Goal: Transaction & Acquisition: Obtain resource

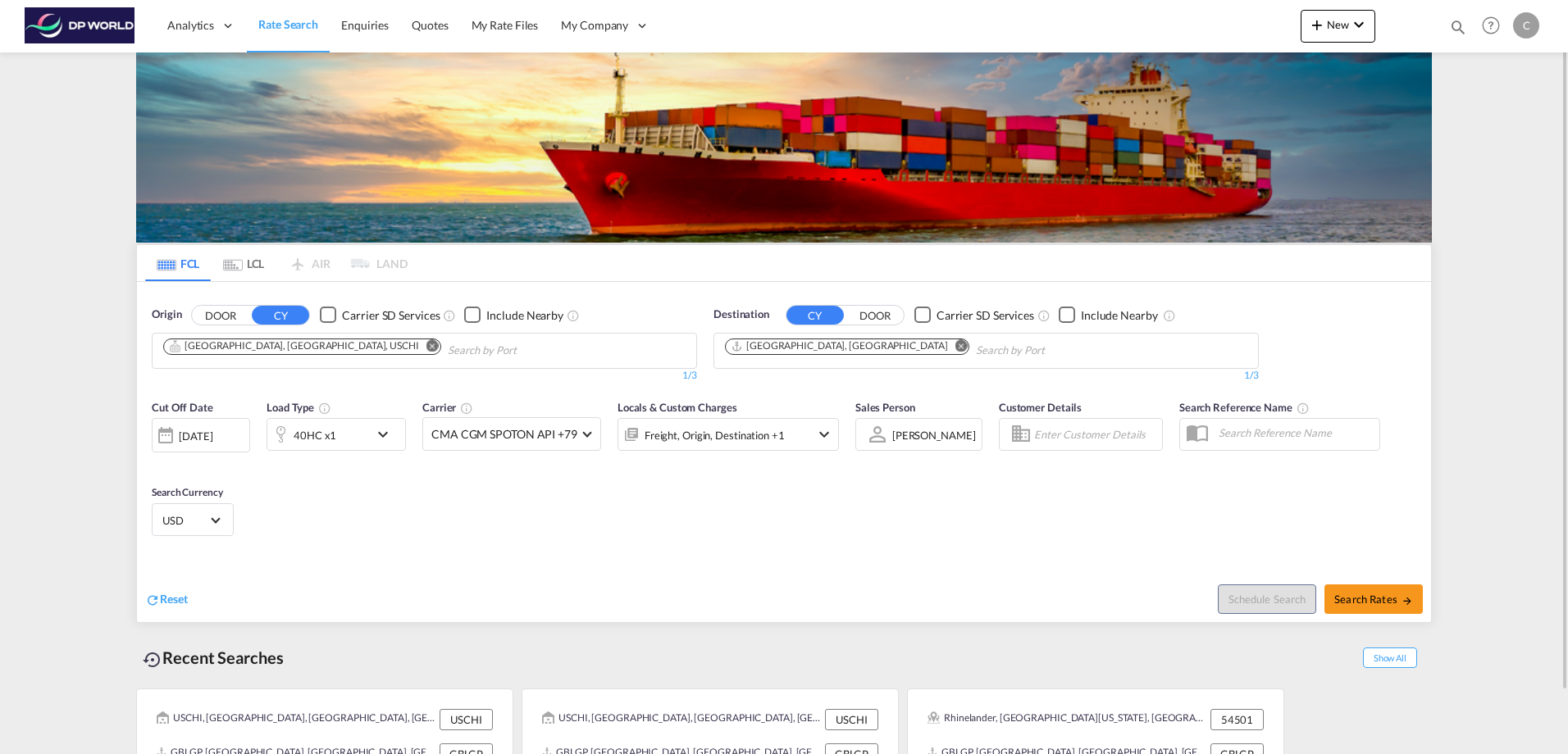
click at [427, 348] on md-icon "Remove" at bounding box center [433, 345] width 12 height 12
click at [231, 313] on button "DOOR" at bounding box center [221, 315] width 58 height 19
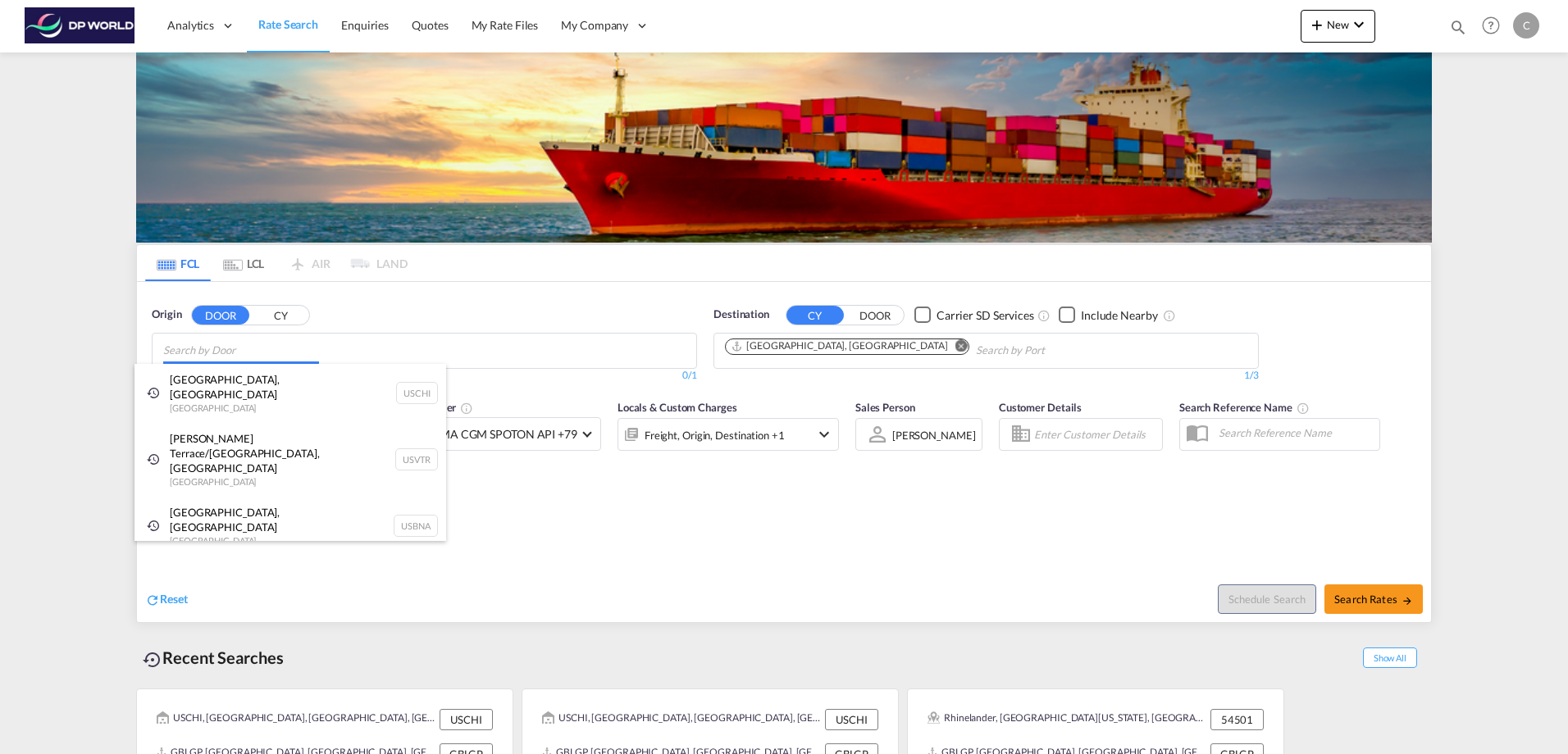
click at [244, 352] on body "Analytics Dashboard Rate Search Enquiries Quotes My Rate Files My Company" at bounding box center [784, 377] width 1568 height 754
paste input "[PERSON_NAME]"
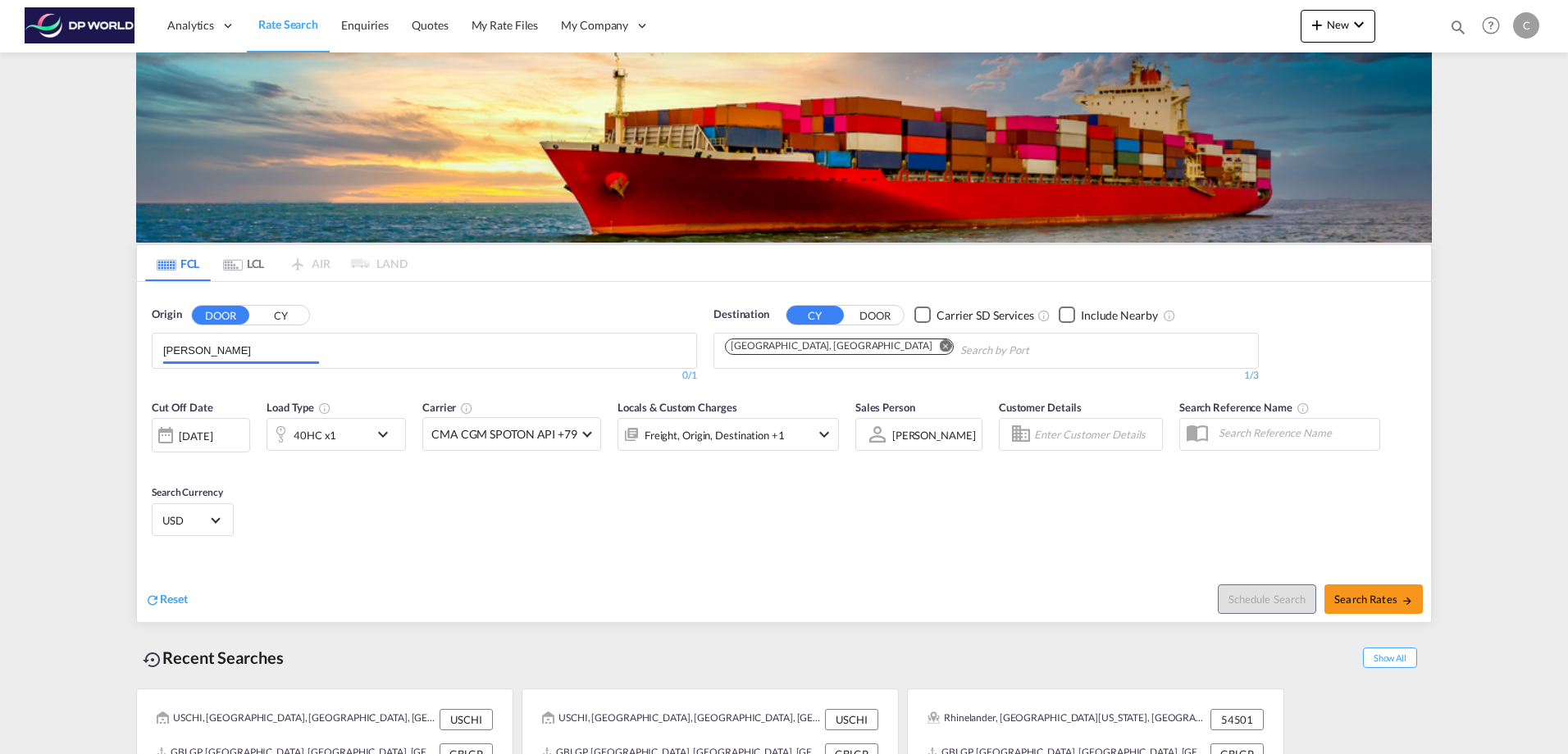
paste input "[PERSON_NAME]"
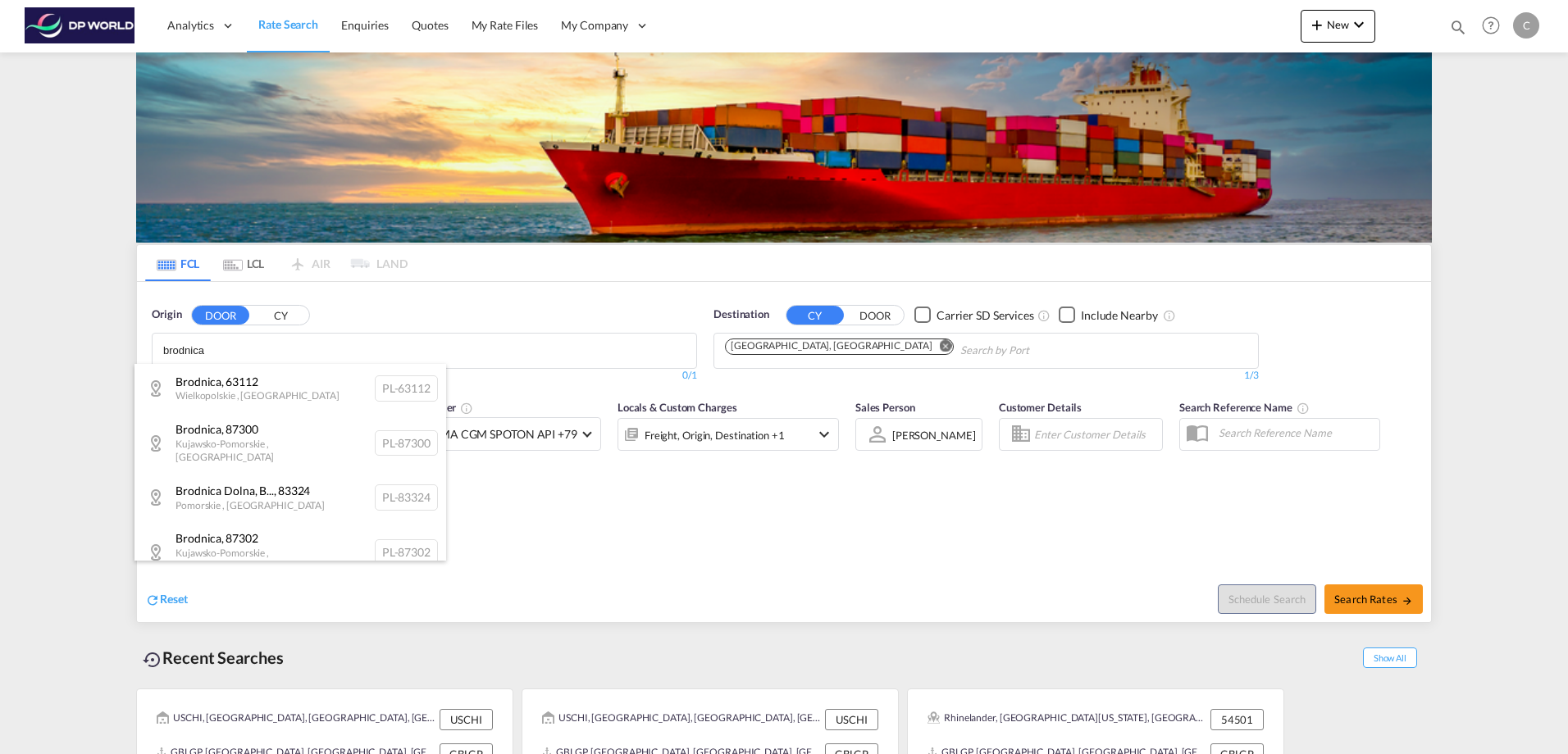
type input "brodnica"
click at [276, 437] on div "Brodnica , 87300 [GEOGRAPHIC_DATA] , [GEOGRAPHIC_DATA] PL-87300" at bounding box center [290, 443] width 312 height 60
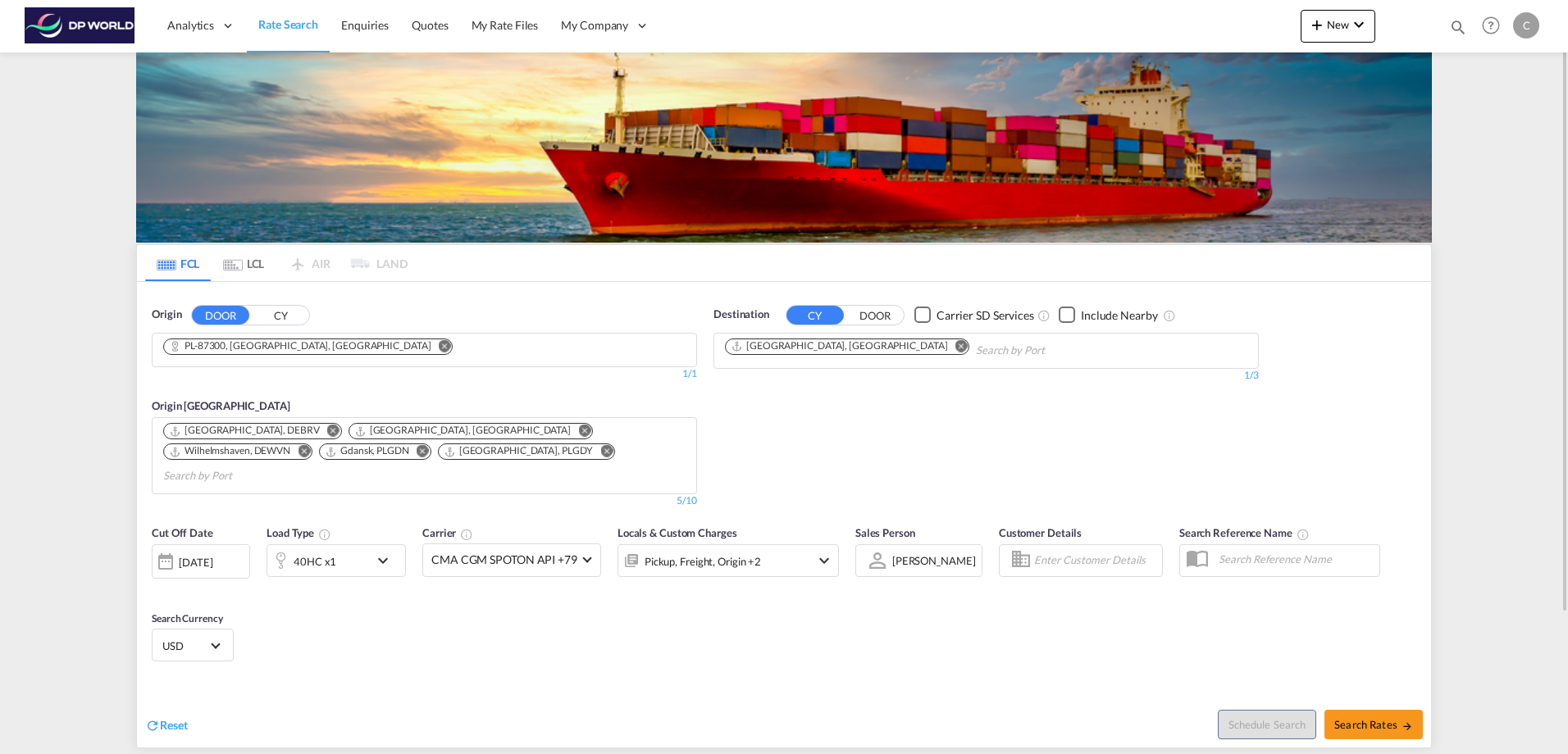
click at [944, 343] on button "Remove" at bounding box center [956, 347] width 25 height 16
click at [750, 351] on body "Analytics Dashboard Rate Search Enquiries Quotes My Rate Files My Company" at bounding box center [784, 377] width 1568 height 754
paste input "Zion"
type input "Zio"
click at [878, 326] on div "Destination CY DOOR Carrier SD Services Include Nearby Zio 0/3 0/" at bounding box center [986, 345] width 545 height 77
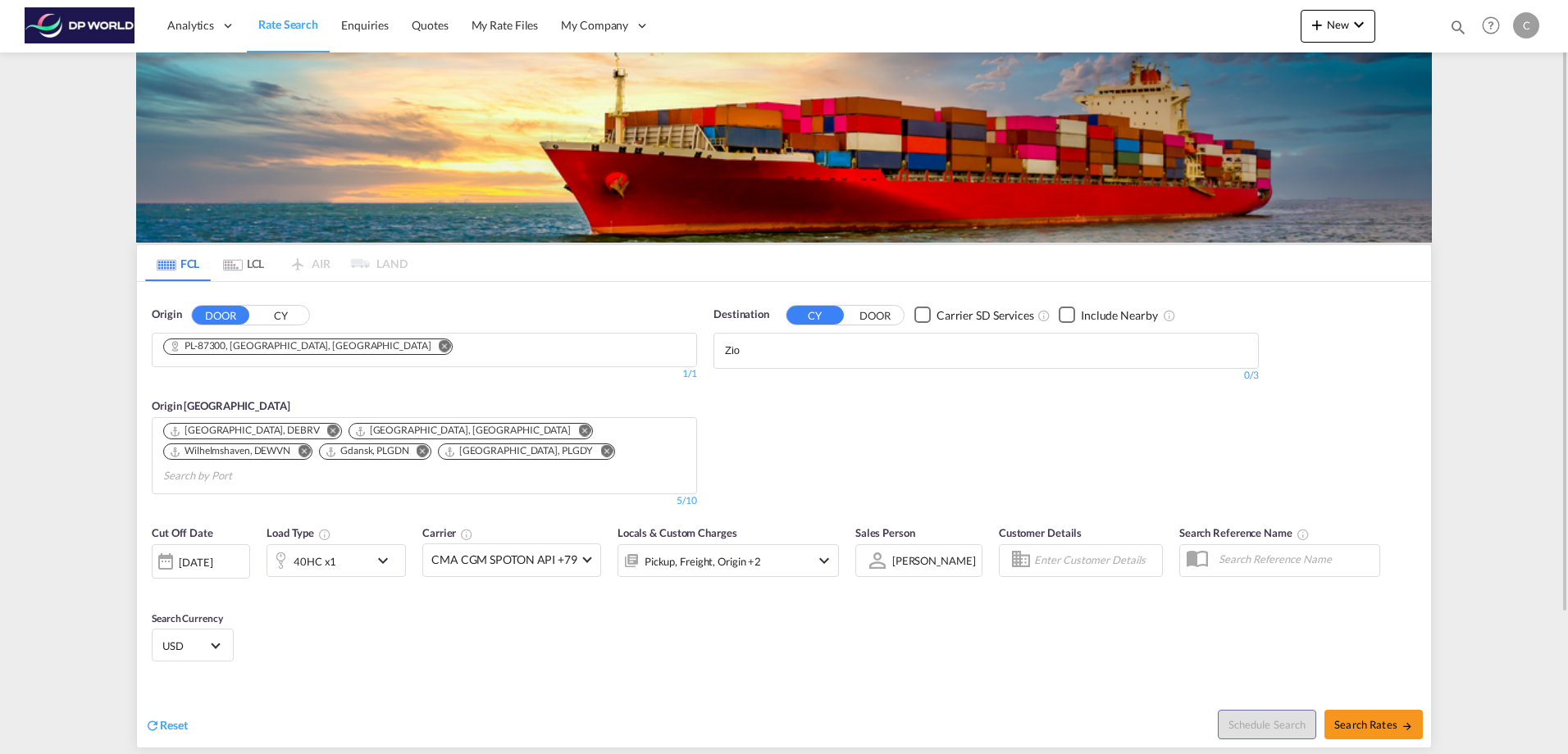
click at [873, 320] on button "DOOR" at bounding box center [875, 315] width 58 height 19
click at [787, 351] on input "Zio" at bounding box center [803, 350] width 156 height 26
paste input "Zion"
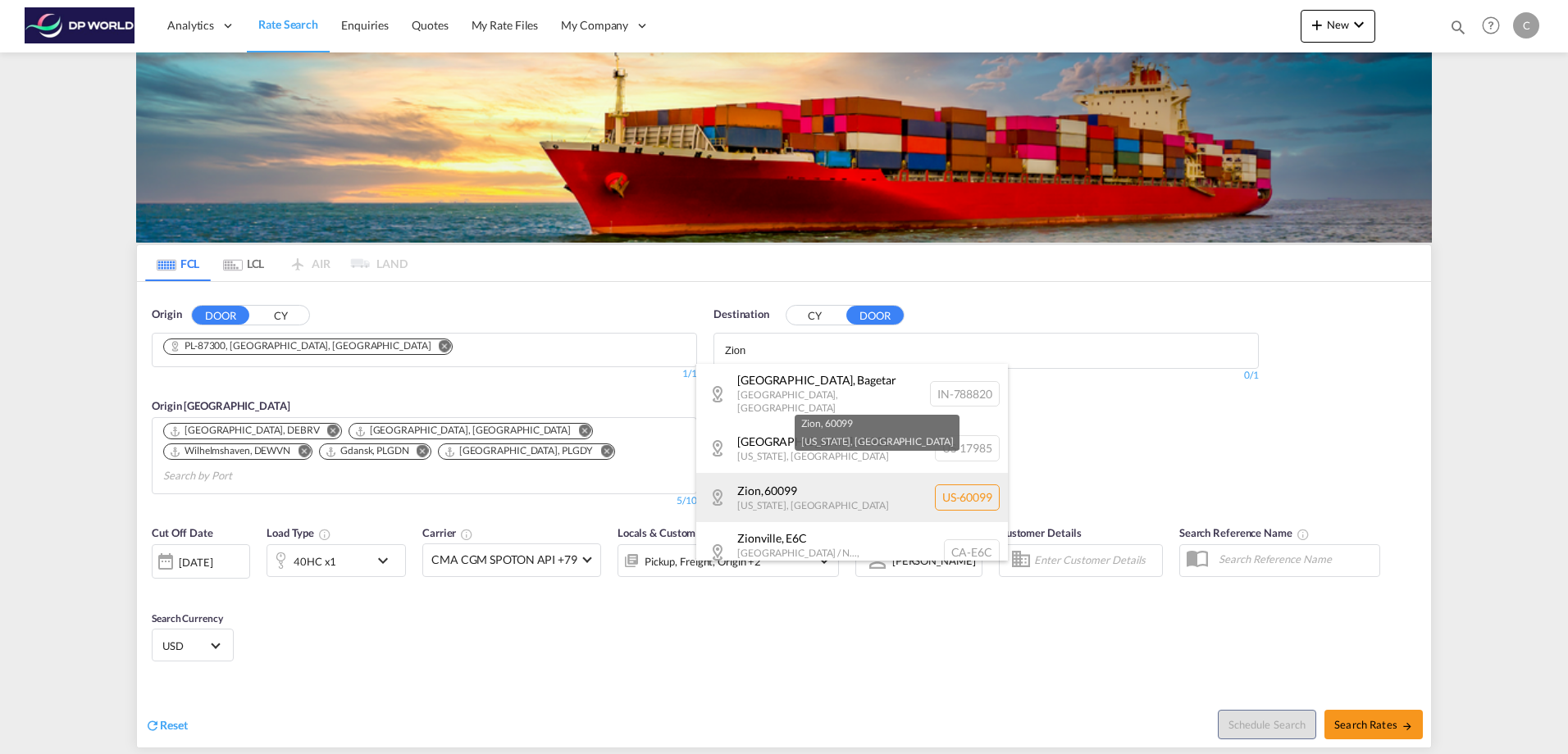
type input "Zion"
click at [831, 490] on div "Zion , 60099 [US_STATE] , [GEOGRAPHIC_DATA] [GEOGRAPHIC_DATA]-60099" at bounding box center [852, 498] width 312 height 49
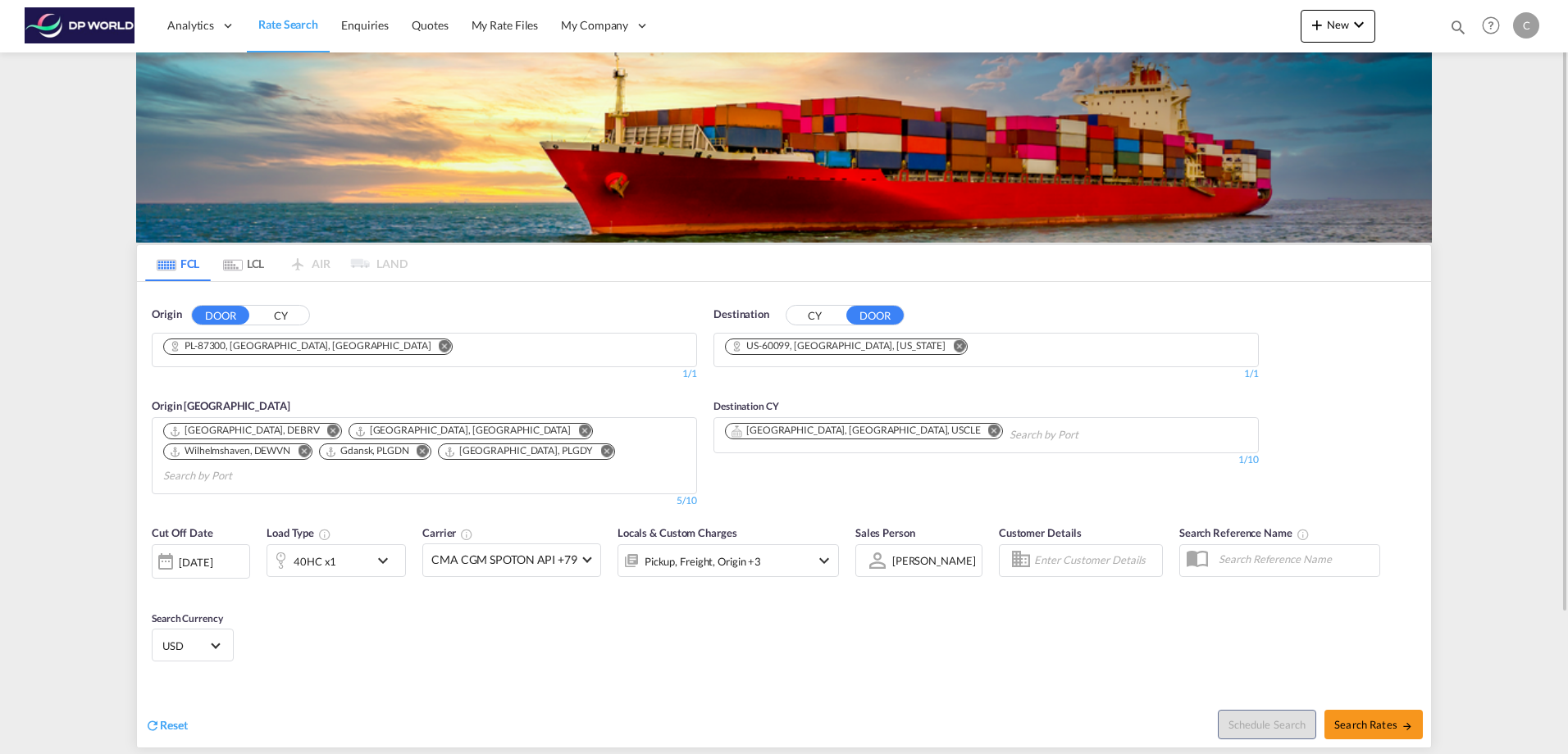
click at [199, 555] on div "[DATE]" at bounding box center [196, 562] width 34 height 14
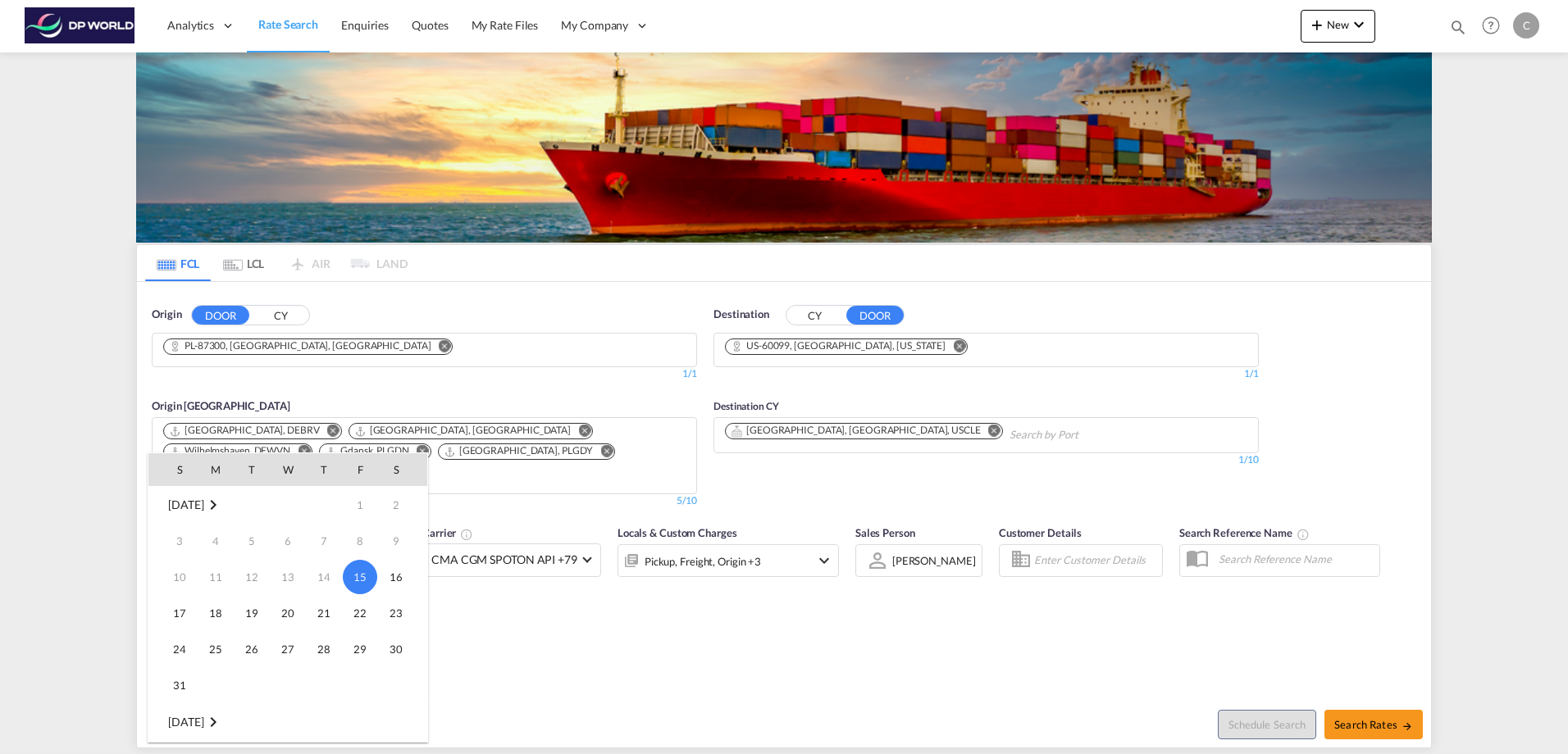
click at [356, 575] on span "15" at bounding box center [360, 577] width 35 height 35
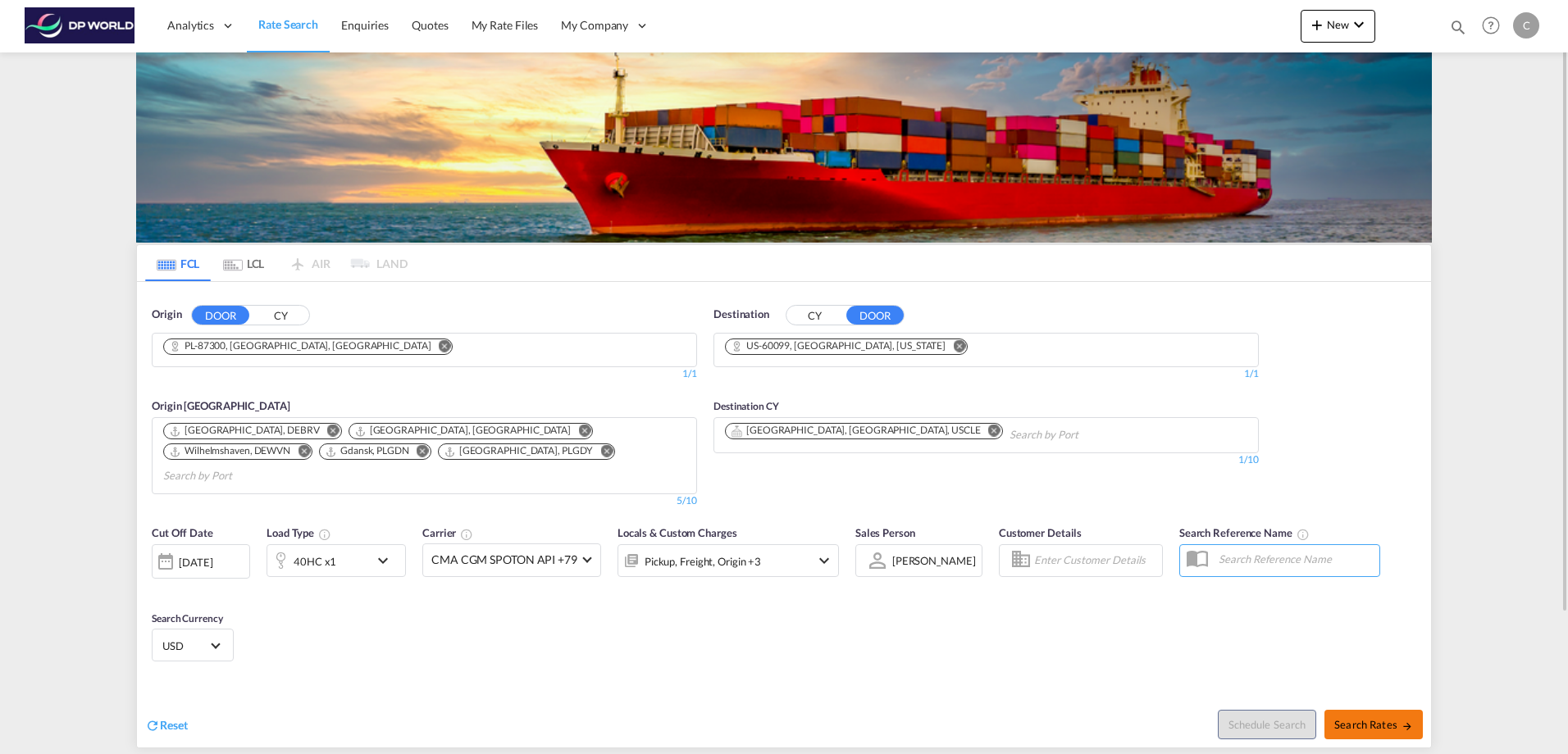
click at [1341, 718] on span "Search Rates" at bounding box center [1373, 724] width 79 height 13
type input "87300 to 60099 / [DATE]"
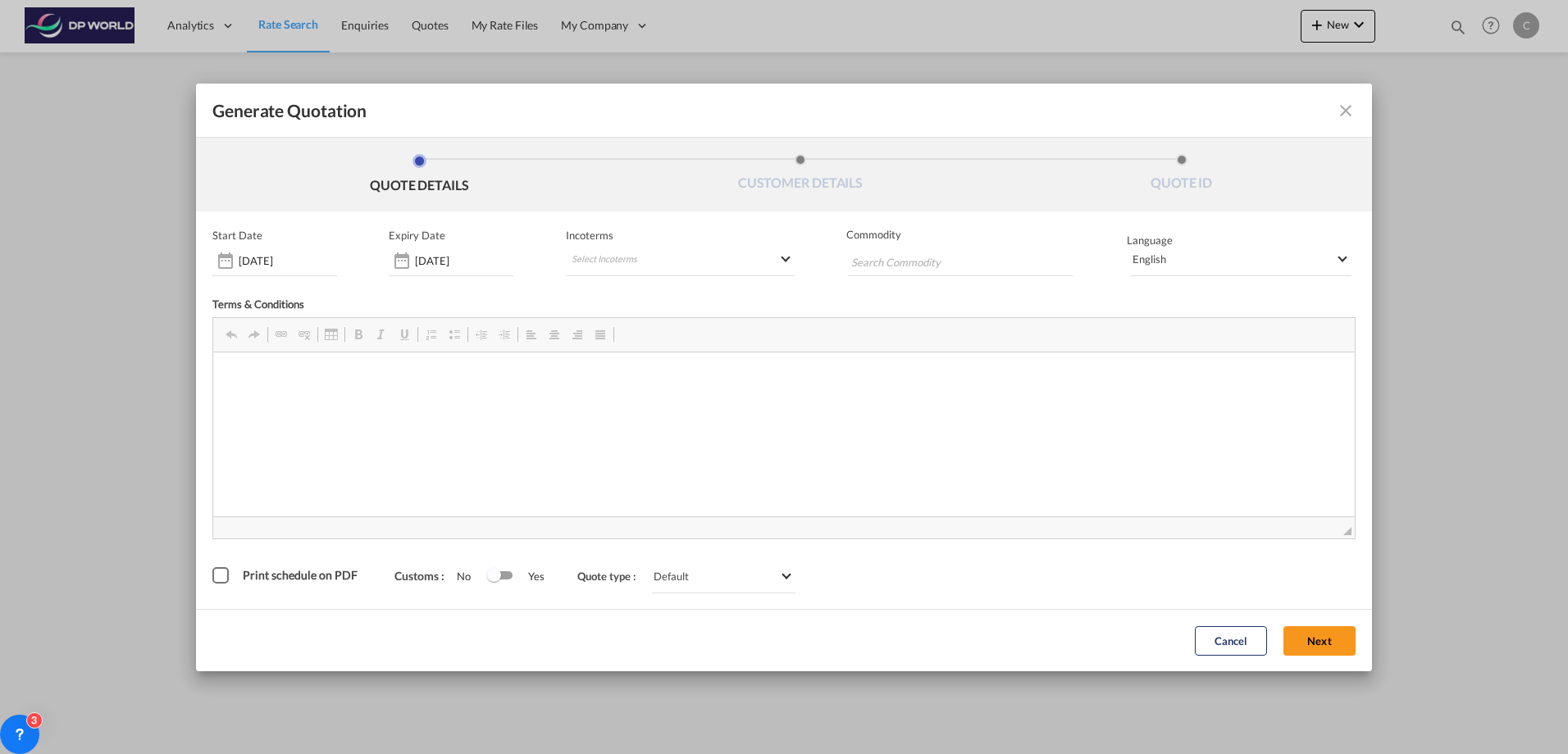
click at [1358, 218] on form "Start Date [DATE] Expiry Date [DATE] Incoterms Select Incoterms DPU - export De…" at bounding box center [784, 441] width 1176 height 460
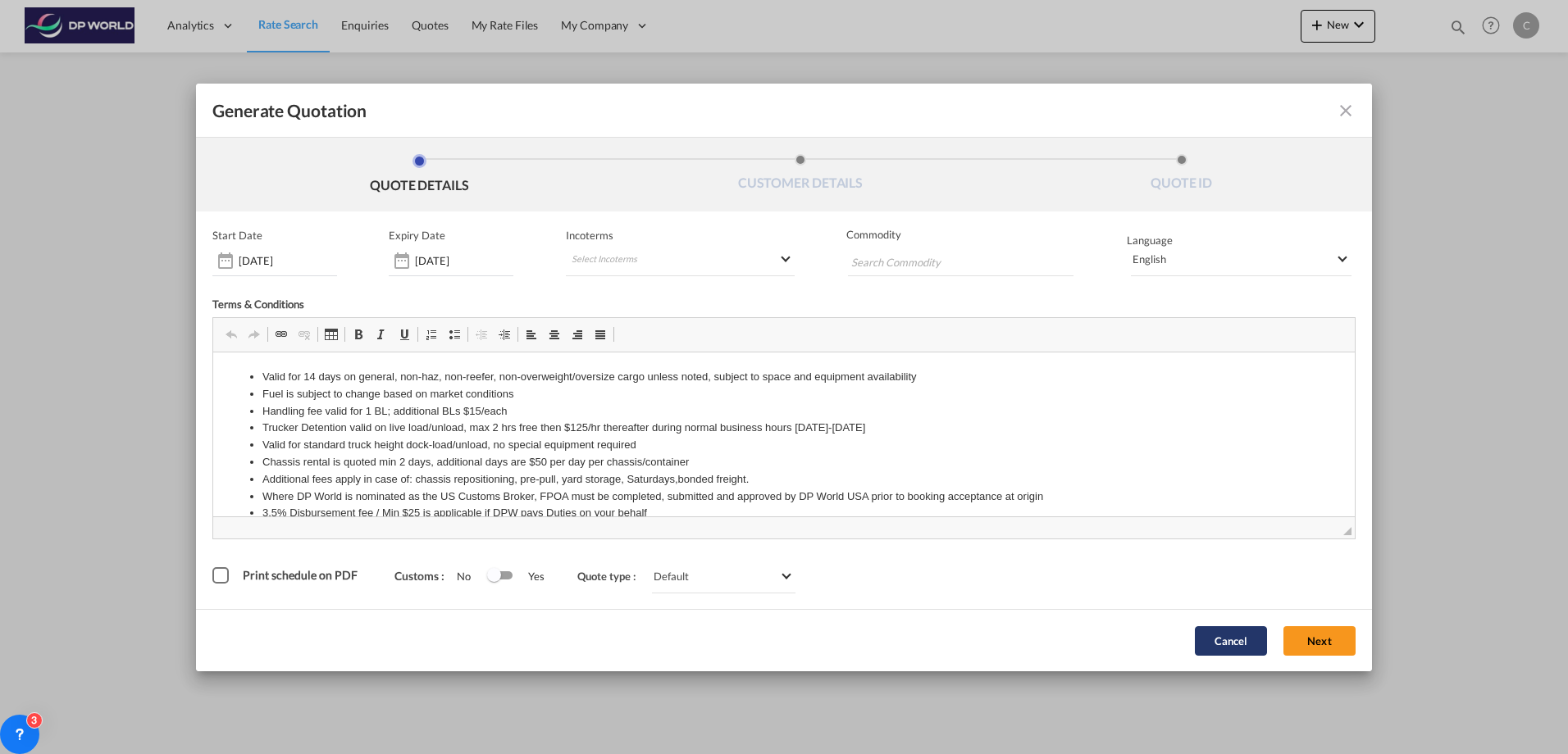
click at [1230, 650] on button "Cancel" at bounding box center [1230, 641] width 72 height 30
click at [1321, 639] on button "Next" at bounding box center [1320, 641] width 72 height 30
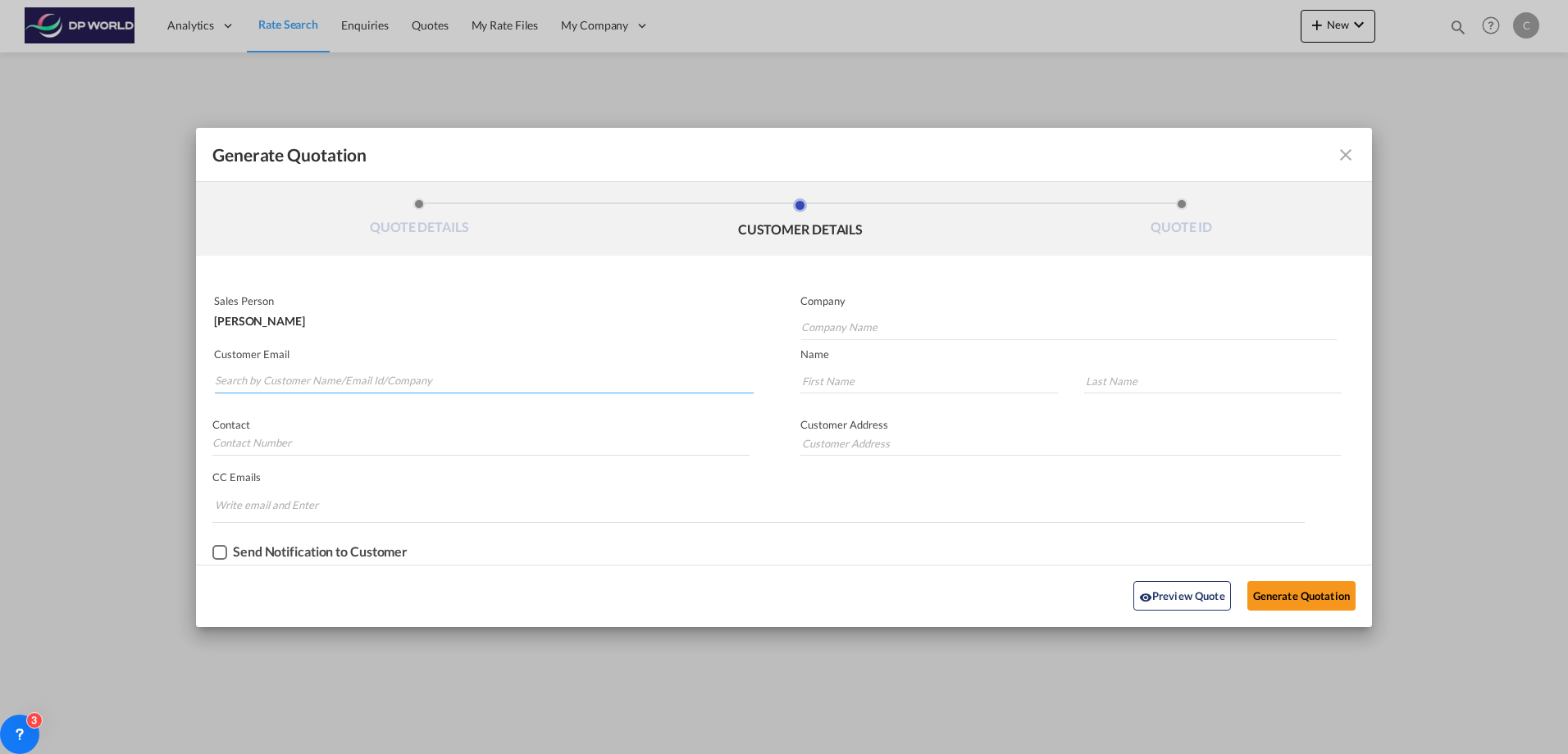
click at [362, 381] on input "Search by Customer Name/Email Id/Company" at bounding box center [485, 381] width 539 height 25
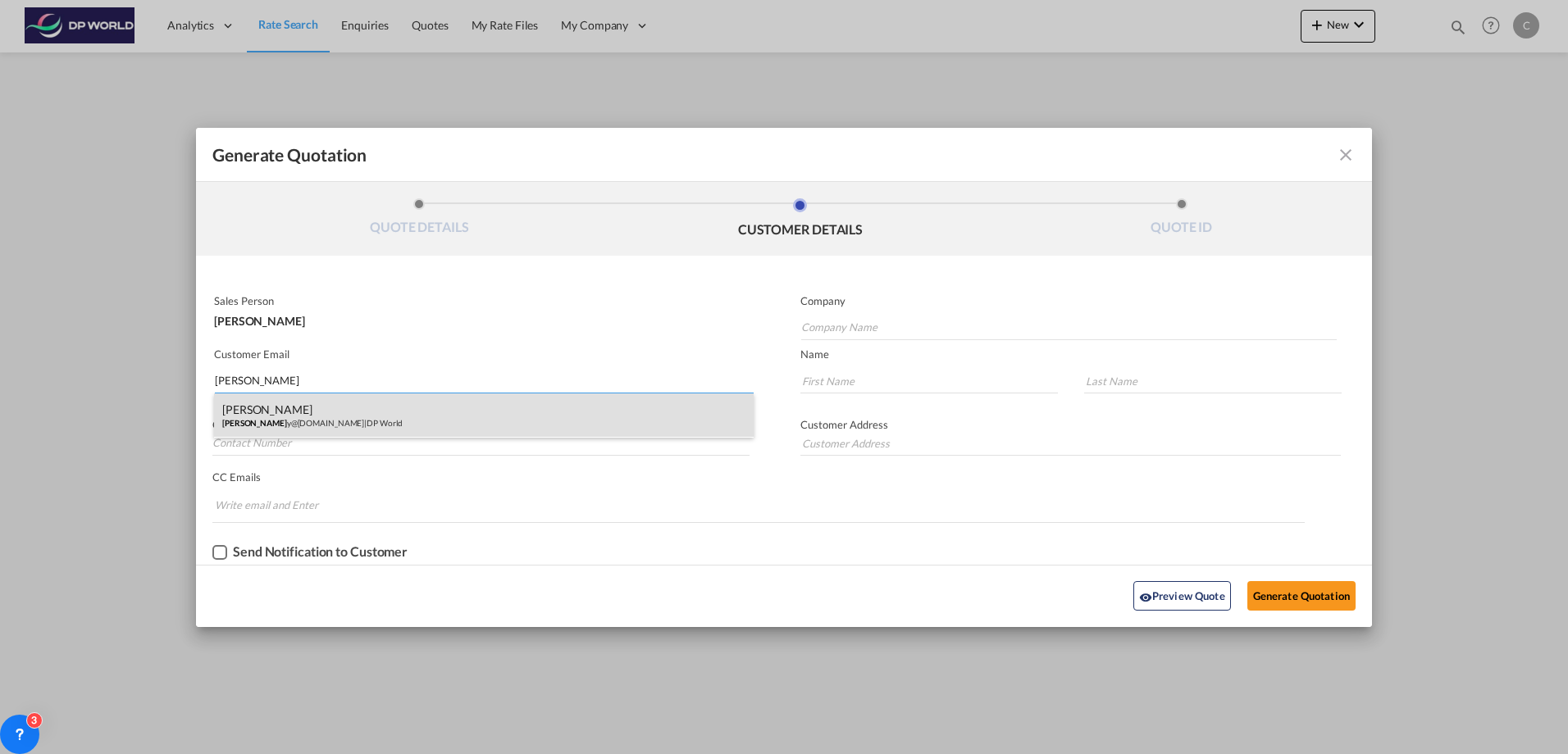
type input "[PERSON_NAME]"
click at [353, 426] on div "[PERSON_NAME] y@[DOMAIN_NAME] | DP World" at bounding box center [484, 416] width 540 height 44
type input "DP World"
type input "[PERSON_NAME][EMAIL_ADDRESS][DOMAIN_NAME]"
type input "[PERSON_NAME]"
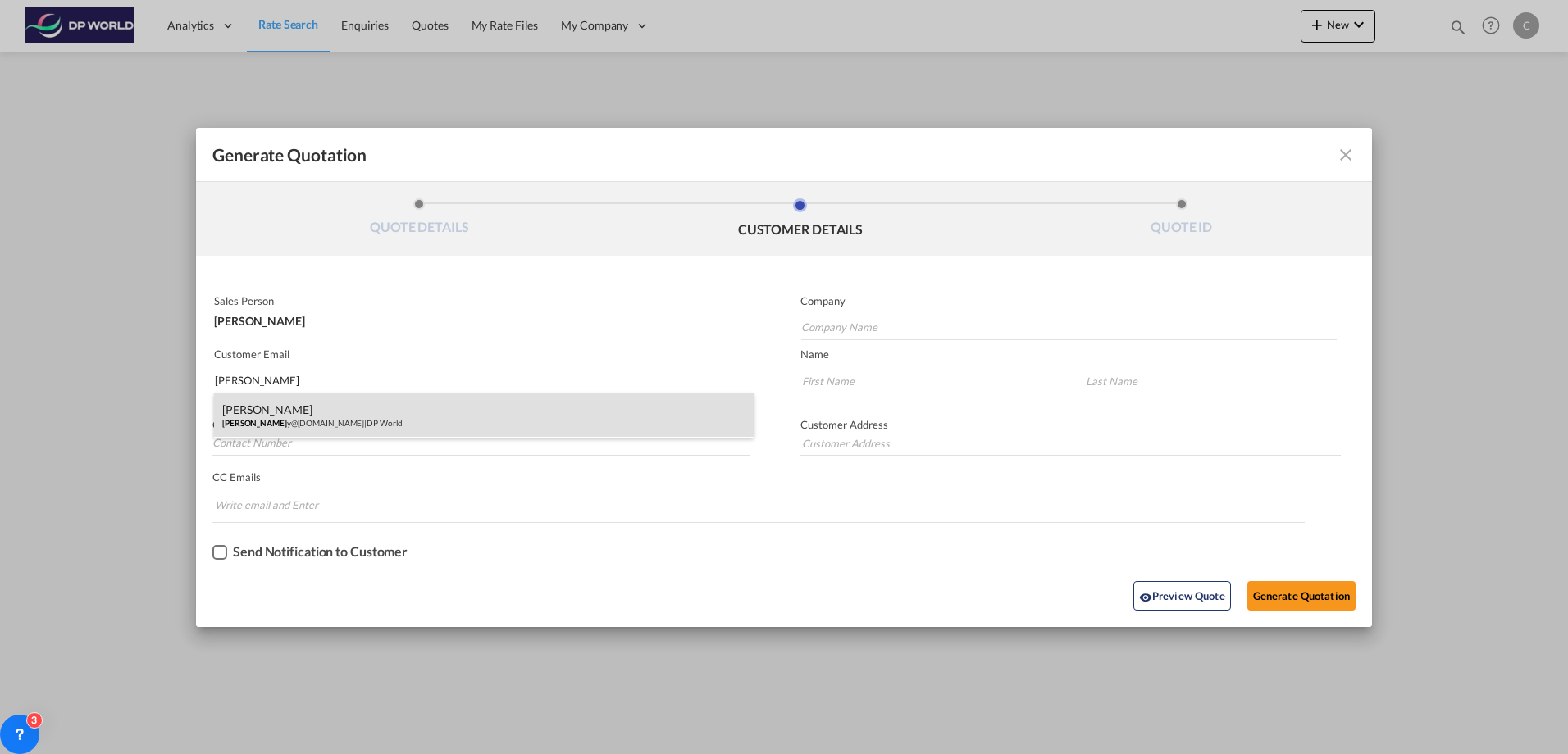
type input "[PERSON_NAME]"
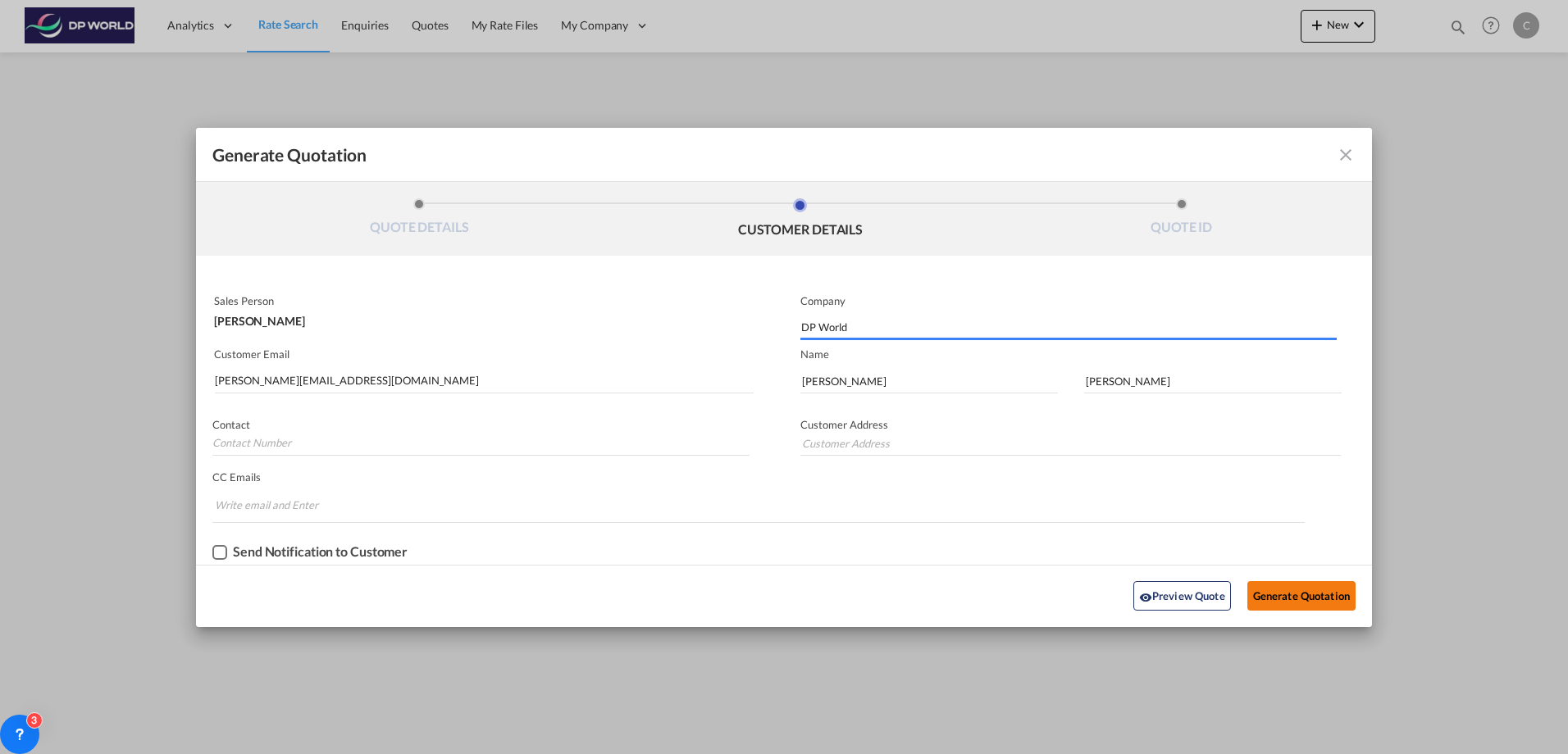
click at [1272, 602] on button "Generate Quotation" at bounding box center [1301, 596] width 108 height 30
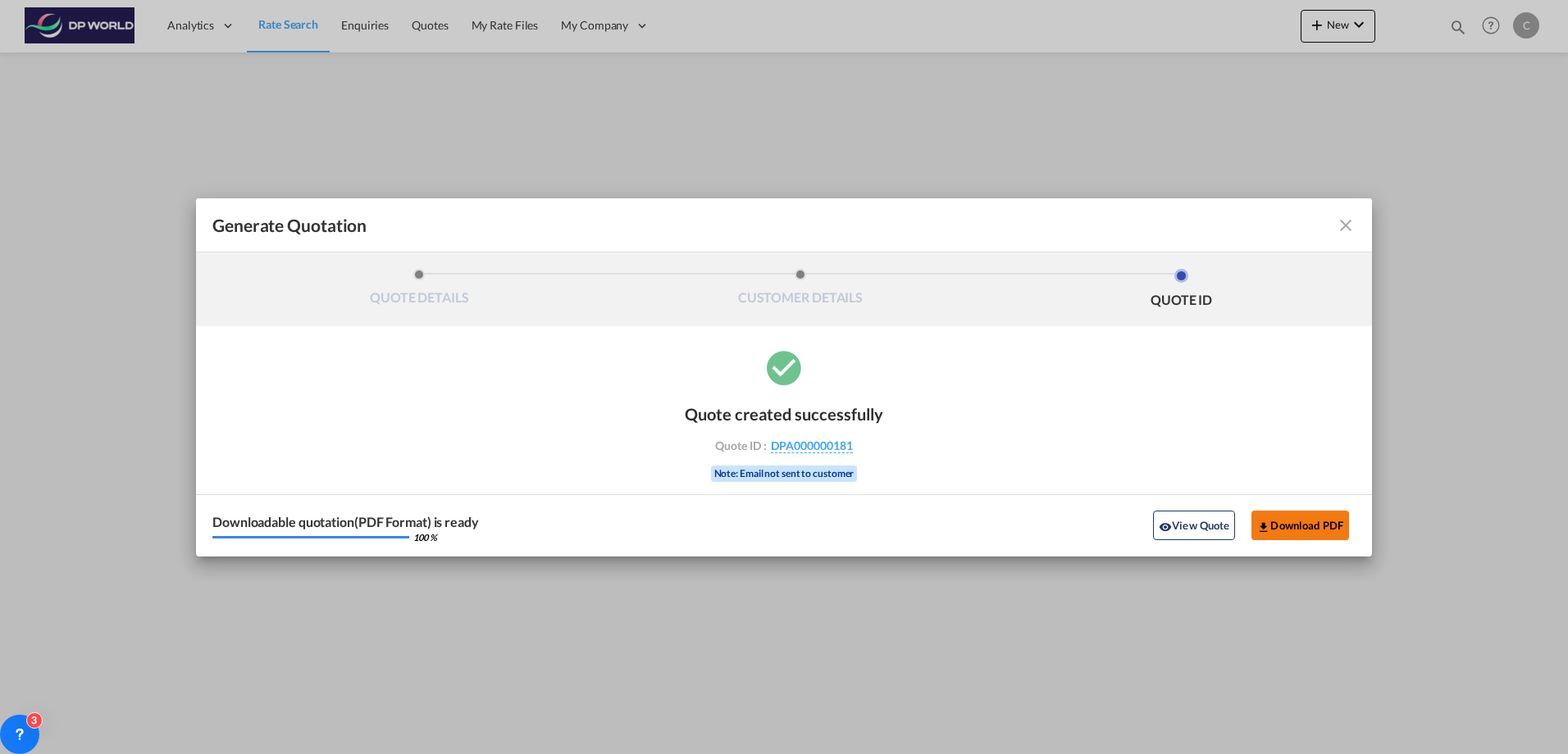
click at [1299, 523] on button "Download PDF" at bounding box center [1300, 525] width 98 height 30
click at [1341, 225] on md-icon "icon-close fg-AAA8AD cursor m-0" at bounding box center [1345, 225] width 20 height 20
